Goal: Information Seeking & Learning: Check status

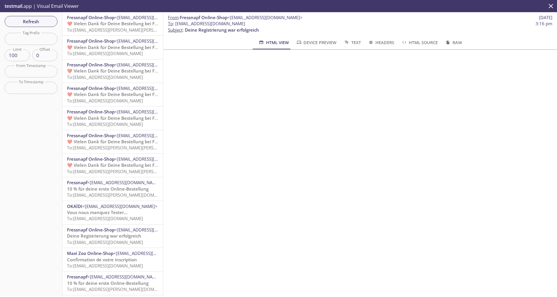
click at [109, 27] on span "To: [EMAIL_ADDRESS][PERSON_NAME][PERSON_NAME][DOMAIN_NAME]" at bounding box center [138, 30] width 143 height 6
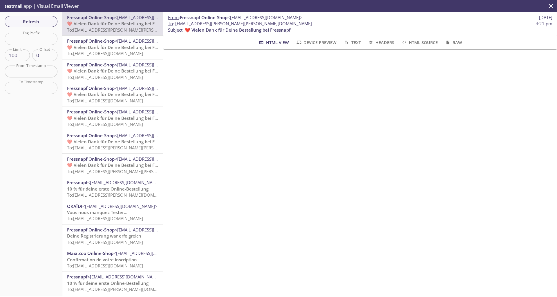
click at [128, 50] on span "❤️ Vielen Dank für Deine Bestellung bei Fressnapf" at bounding box center [120, 47] width 106 height 6
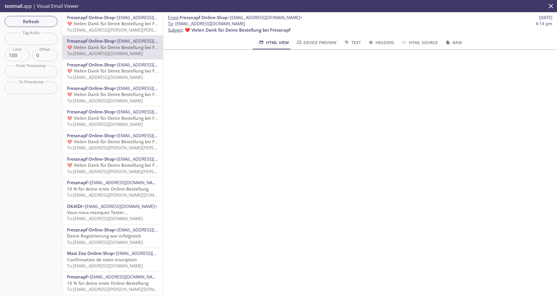
click at [124, 31] on span "To: [EMAIL_ADDRESS][PERSON_NAME][PERSON_NAME][DOMAIN_NAME]" at bounding box center [138, 30] width 143 height 6
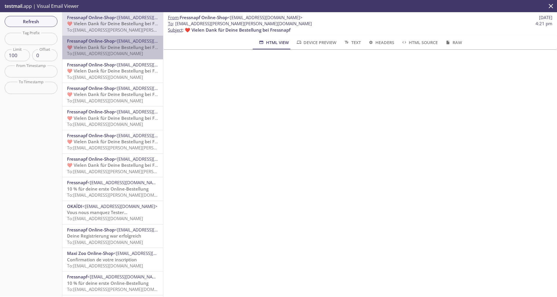
click at [114, 46] on span "❤️ Vielen Dank für Deine Bestellung bei Fressnapf" at bounding box center [120, 47] width 106 height 6
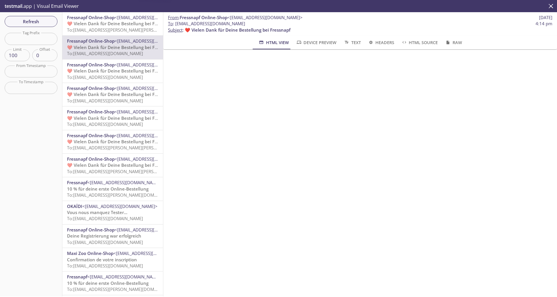
click at [114, 69] on span "❤️ Vielen Dank für Deine Bestellung bei Fressnapf" at bounding box center [120, 71] width 106 height 6
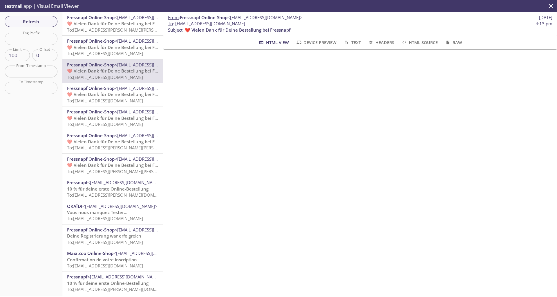
click at [116, 50] on span "❤️ Vielen Dank für Deine Bestellung bei Fressnapf" at bounding box center [120, 47] width 106 height 6
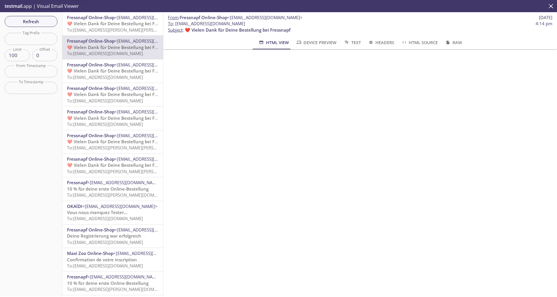
click at [117, 43] on span "<[EMAIL_ADDRESS][DOMAIN_NAME]>" at bounding box center [152, 41] width 75 height 6
click at [31, 24] on span "Refresh" at bounding box center [31, 22] width 44 height 8
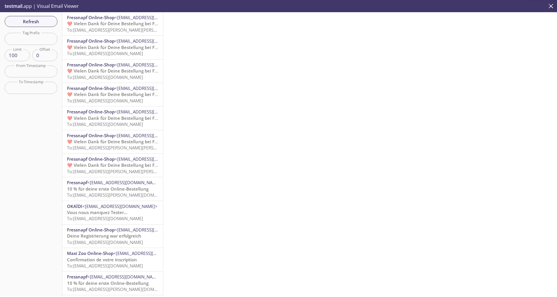
click at [107, 25] on span "❤️ Vielen Dank für Deine Bestellung bei Fressnapf" at bounding box center [120, 24] width 106 height 6
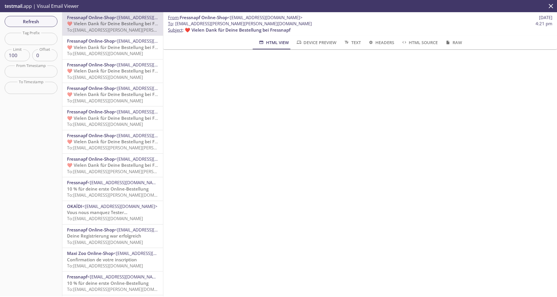
click at [105, 43] on span "Fressnapf Online-Shop" at bounding box center [91, 41] width 48 height 6
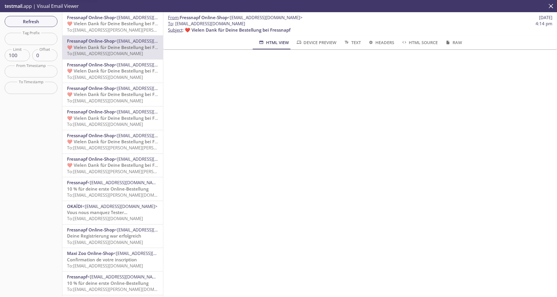
click at [110, 29] on span "To: [EMAIL_ADDRESS][PERSON_NAME][PERSON_NAME][DOMAIN_NAME]" at bounding box center [138, 30] width 143 height 6
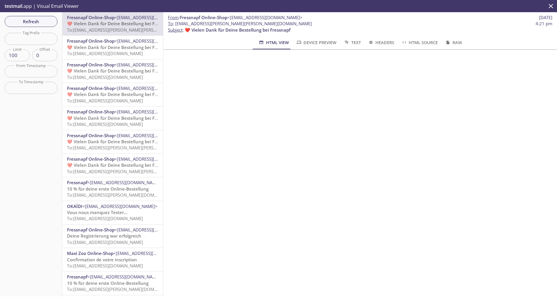
click at [112, 41] on span "Fressnapf Online-Shop" at bounding box center [91, 41] width 48 height 6
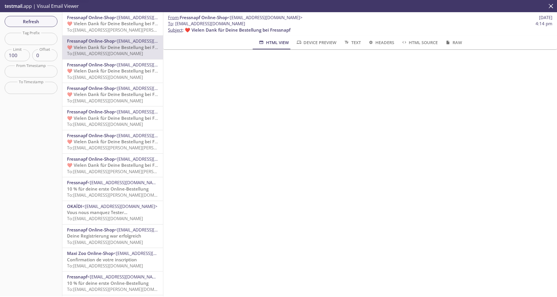
click at [113, 34] on div "Fressnapf Online-Shop <[EMAIL_ADDRESS][DOMAIN_NAME]> ❤️ Vielen Dank für Deine B…" at bounding box center [112, 23] width 101 height 23
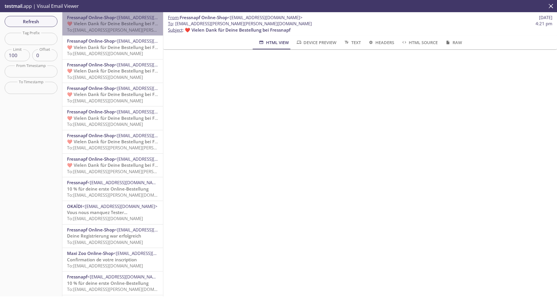
click at [116, 23] on span "❤️ Vielen Dank für Deine Bestellung bei Fressnapf" at bounding box center [120, 24] width 106 height 6
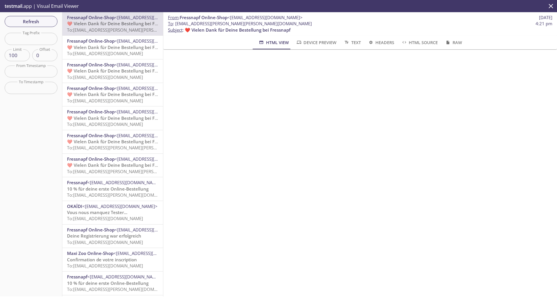
click at [120, 50] on span "To: [EMAIL_ADDRESS][DOMAIN_NAME]" at bounding box center [105, 53] width 76 height 6
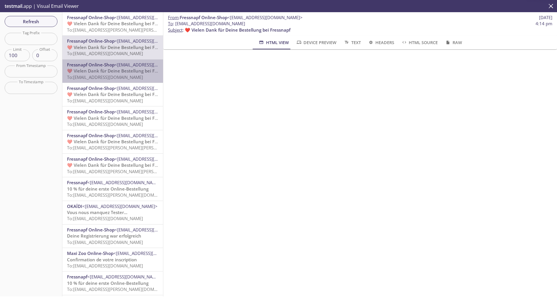
click at [115, 71] on span "❤️ Vielen Dank für Deine Bestellung bei Fressnapf" at bounding box center [120, 71] width 106 height 6
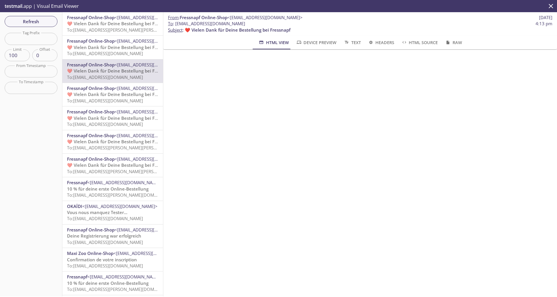
click at [90, 133] on span "Fressnapf Online-Shop" at bounding box center [91, 136] width 48 height 6
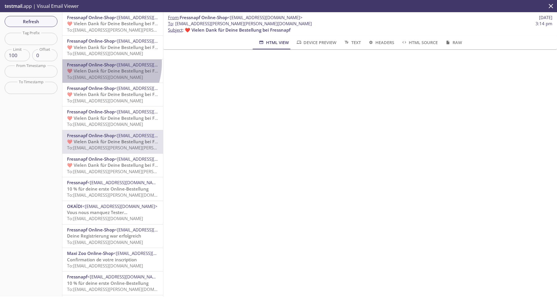
click at [89, 63] on span "Fressnapf Online-Shop" at bounding box center [91, 65] width 48 height 6
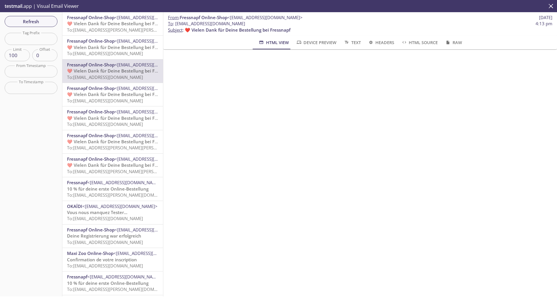
click at [105, 31] on span "To: [EMAIL_ADDRESS][PERSON_NAME][PERSON_NAME][DOMAIN_NAME]" at bounding box center [138, 30] width 143 height 6
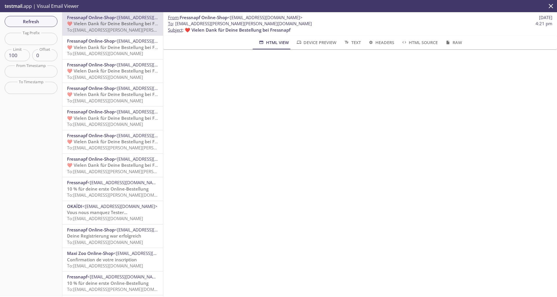
click at [132, 166] on span "❤️ Vielen Dank für Deine Bestellung bei Fressnapf" at bounding box center [120, 165] width 106 height 6
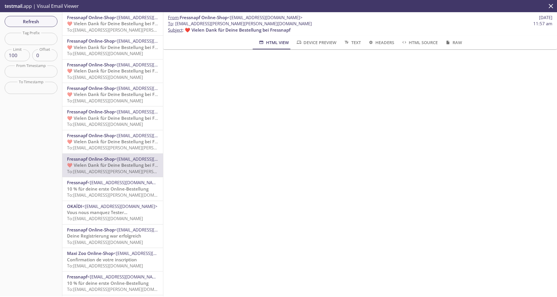
click at [103, 151] on div "Fressnapf Online-Shop <[EMAIL_ADDRESS][DOMAIN_NAME]> ❤️ Vielen Dank für Deine B…" at bounding box center [112, 141] width 101 height 23
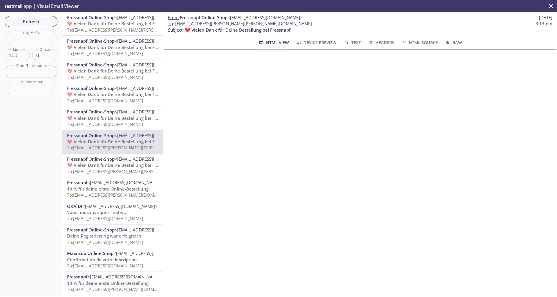
click at [107, 129] on div "Fressnapf Online-Shop <[EMAIL_ADDRESS][DOMAIN_NAME]> ❤️ Vielen Dank für Deine B…" at bounding box center [112, 117] width 101 height 23
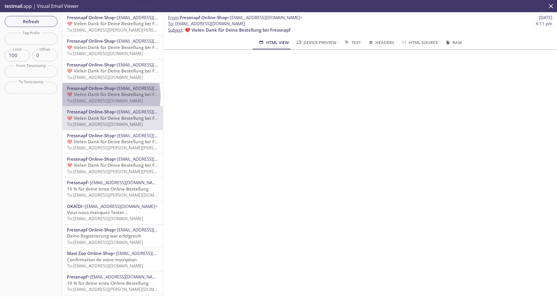
click at [105, 96] on span "❤️ Vielen Dank für Deine Bestellung bei Fressnapf" at bounding box center [120, 94] width 106 height 6
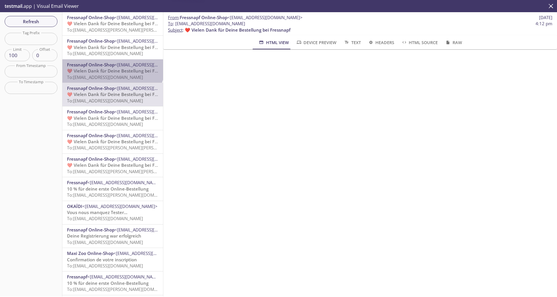
click at [112, 64] on span "Fressnapf Online-Shop" at bounding box center [91, 65] width 48 height 6
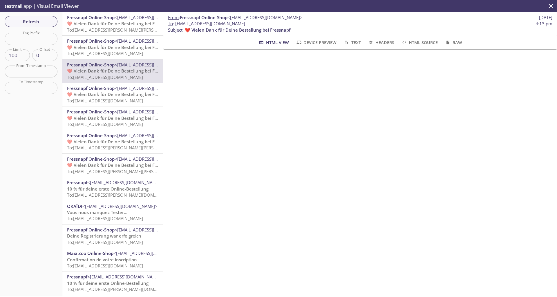
click at [115, 55] on span "To: [EMAIL_ADDRESS][DOMAIN_NAME]" at bounding box center [105, 53] width 76 height 6
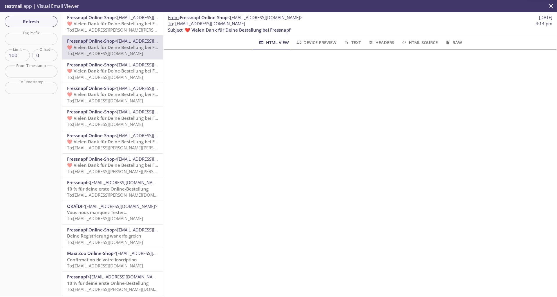
click at [115, 21] on span "❤️ Vielen Dank für Deine Bestellung bei Fressnapf" at bounding box center [120, 24] width 106 height 6
